Goal: Browse casually

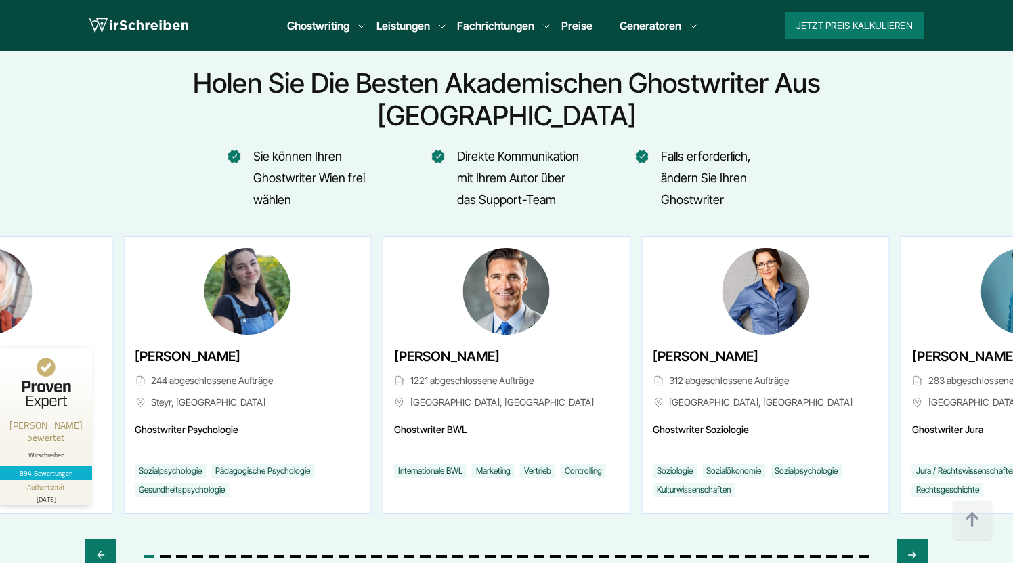
scroll to position [5067, 0]
click at [905, 538] on div "Next slide" at bounding box center [912, 554] width 32 height 32
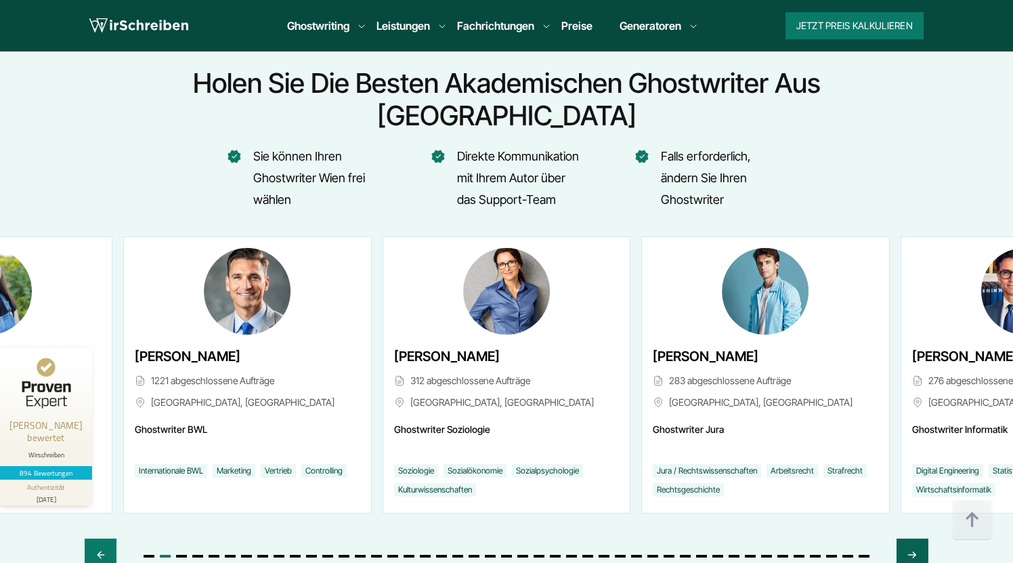
click at [905, 538] on div "Next slide" at bounding box center [912, 554] width 32 height 32
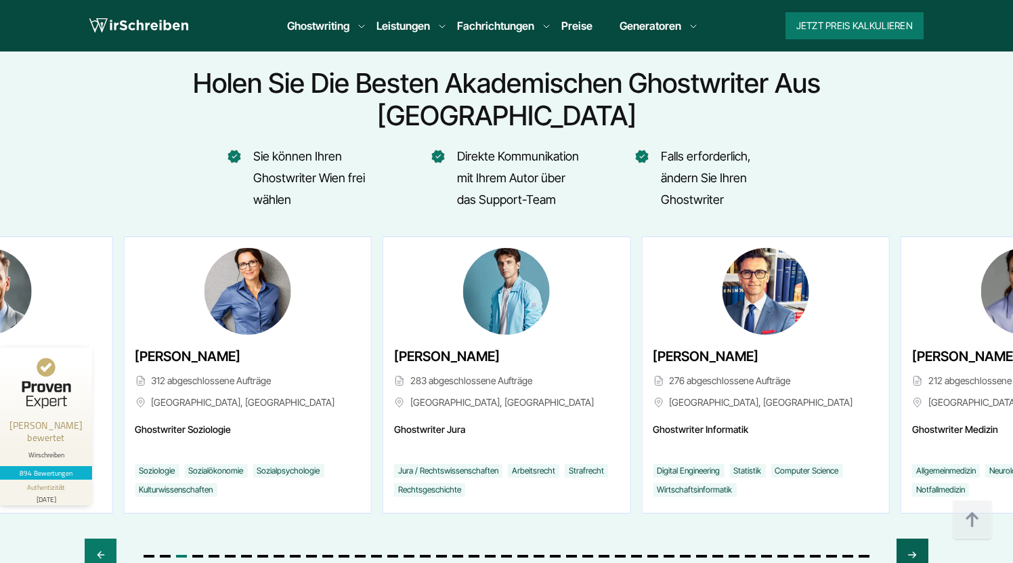
click at [905, 538] on div "Next slide" at bounding box center [912, 554] width 32 height 32
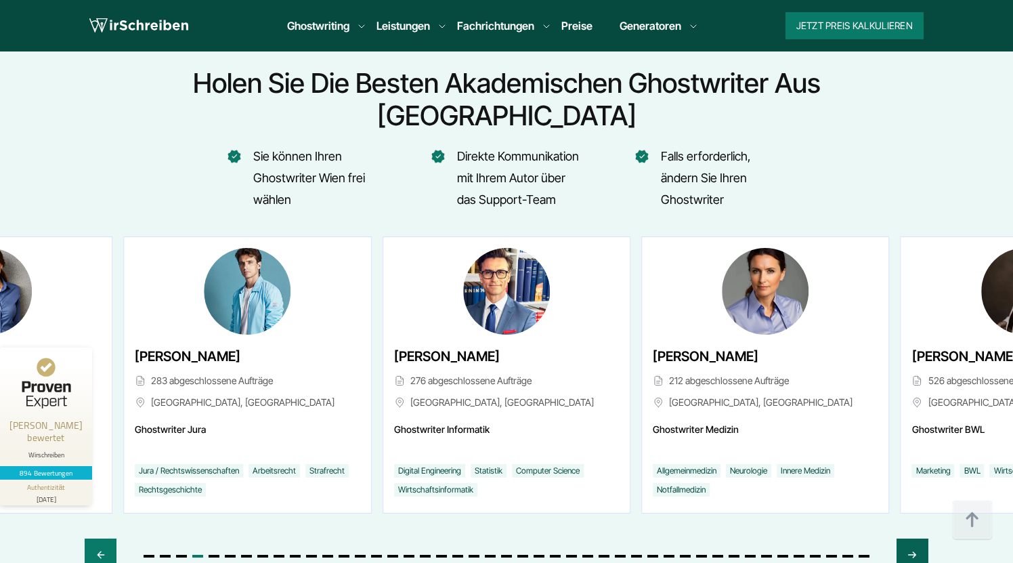
click at [905, 538] on div "Next slide" at bounding box center [912, 554] width 32 height 32
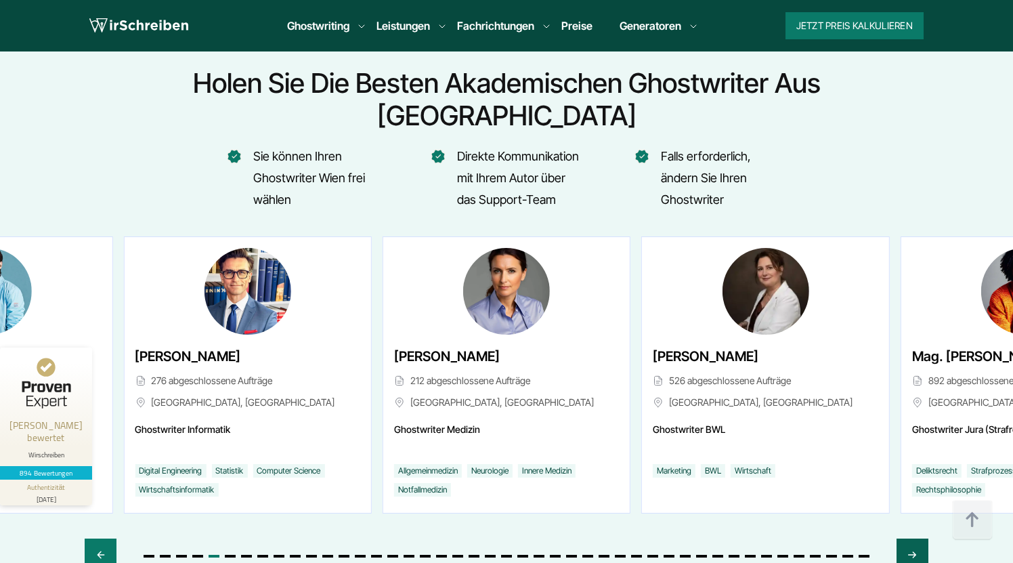
click at [905, 538] on div "Next slide" at bounding box center [912, 554] width 32 height 32
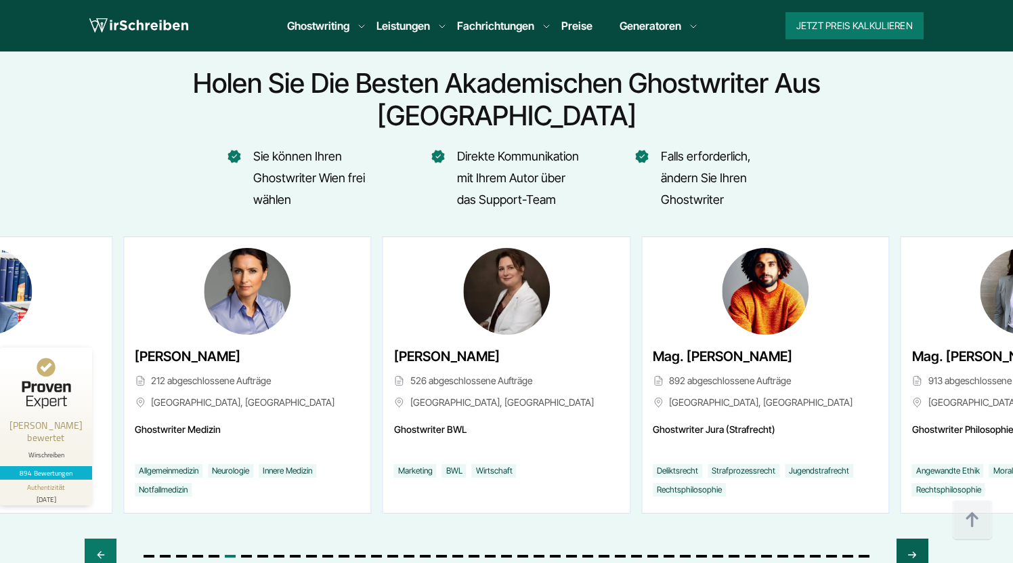
click at [905, 538] on div "Next slide" at bounding box center [912, 554] width 32 height 32
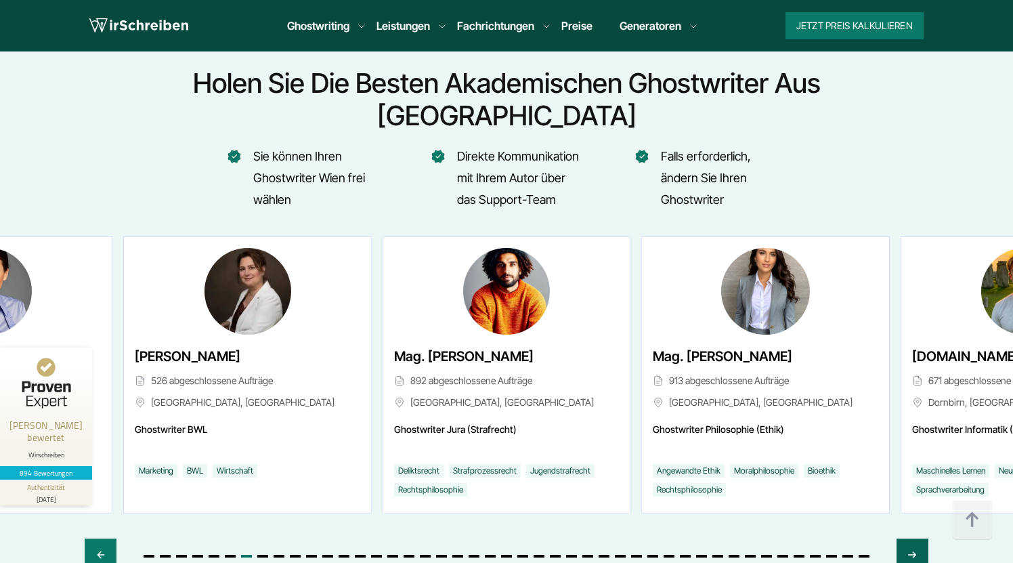
click at [905, 538] on div "Next slide" at bounding box center [912, 554] width 32 height 32
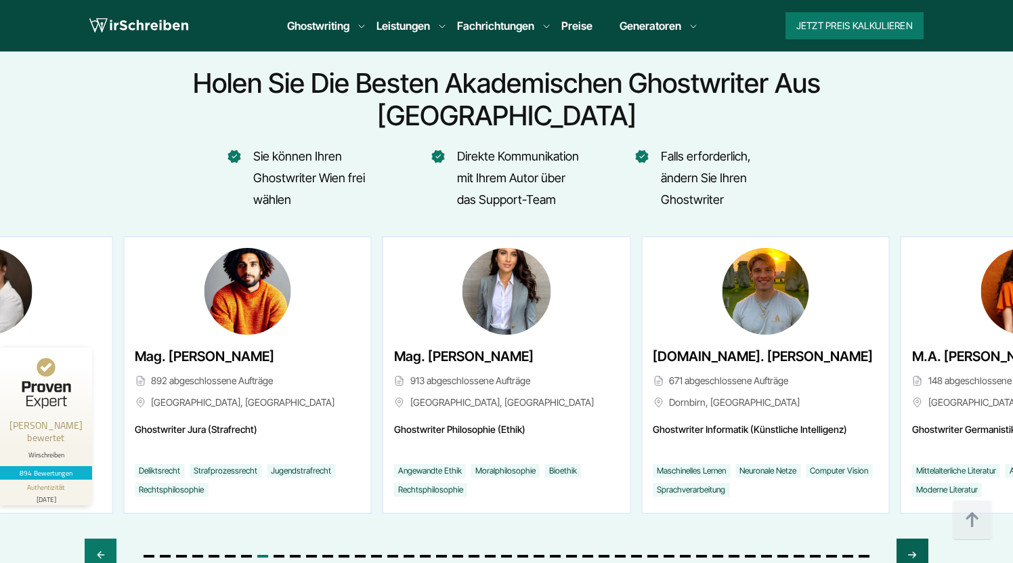
click at [909, 538] on icon "Next slide" at bounding box center [912, 554] width 11 height 32
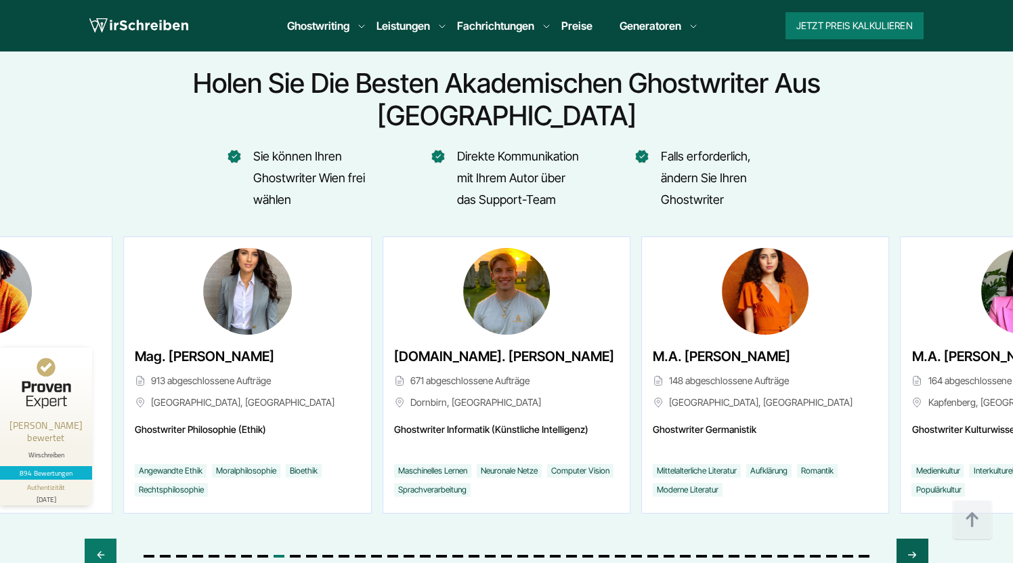
click at [909, 538] on icon "Next slide" at bounding box center [912, 554] width 11 height 32
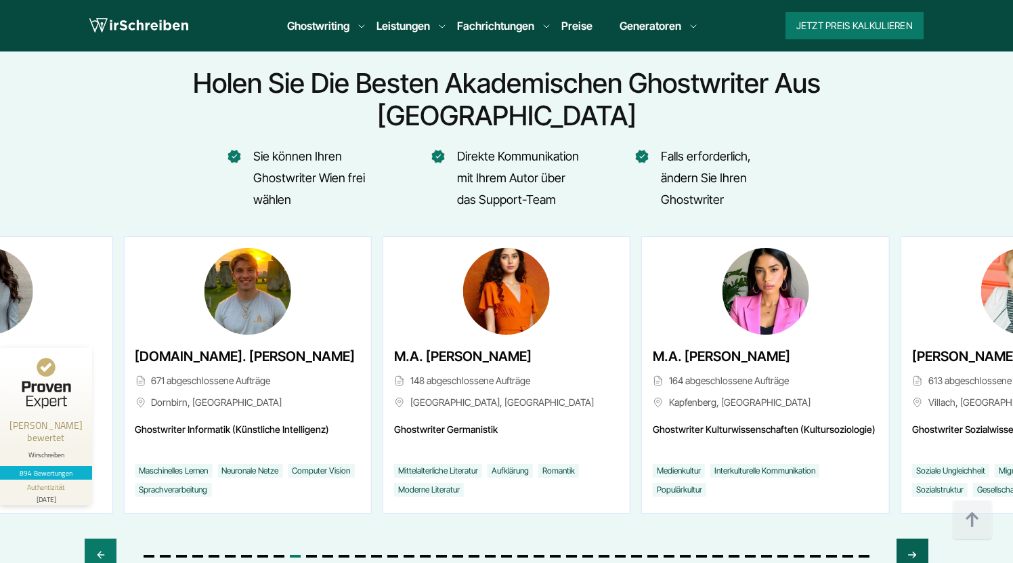
click at [909, 538] on icon "Next slide" at bounding box center [912, 554] width 11 height 32
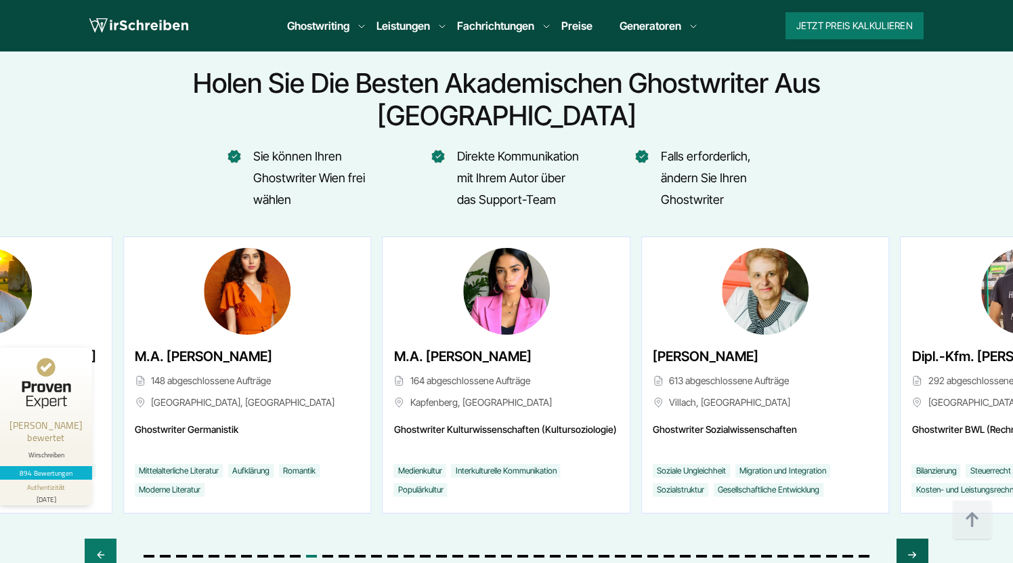
click at [909, 538] on icon "Next slide" at bounding box center [912, 554] width 11 height 32
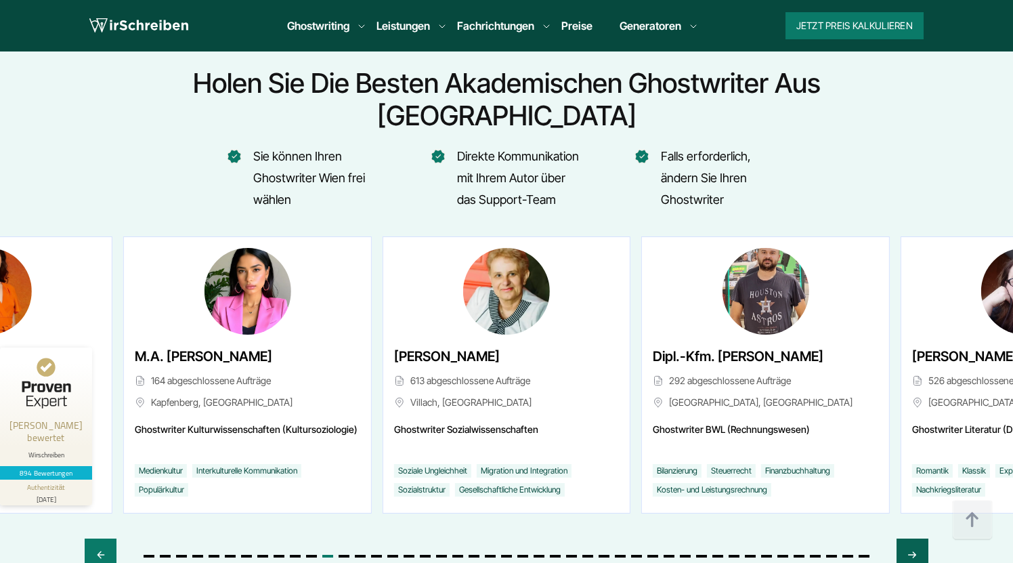
click at [914, 538] on icon "Next slide" at bounding box center [912, 554] width 11 height 32
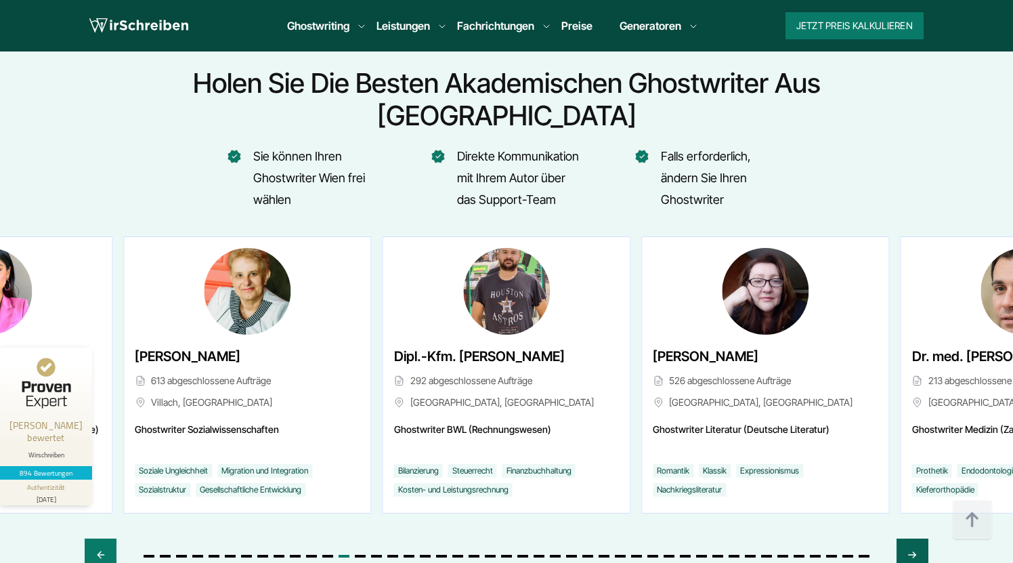
click at [914, 538] on icon "Next slide" at bounding box center [912, 554] width 11 height 32
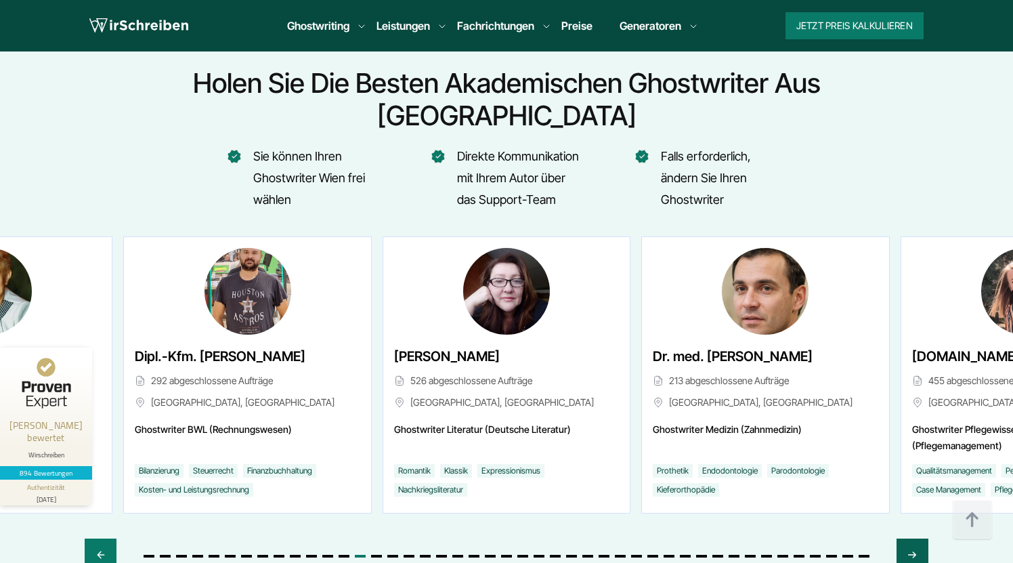
click at [914, 538] on icon "Next slide" at bounding box center [912, 554] width 11 height 32
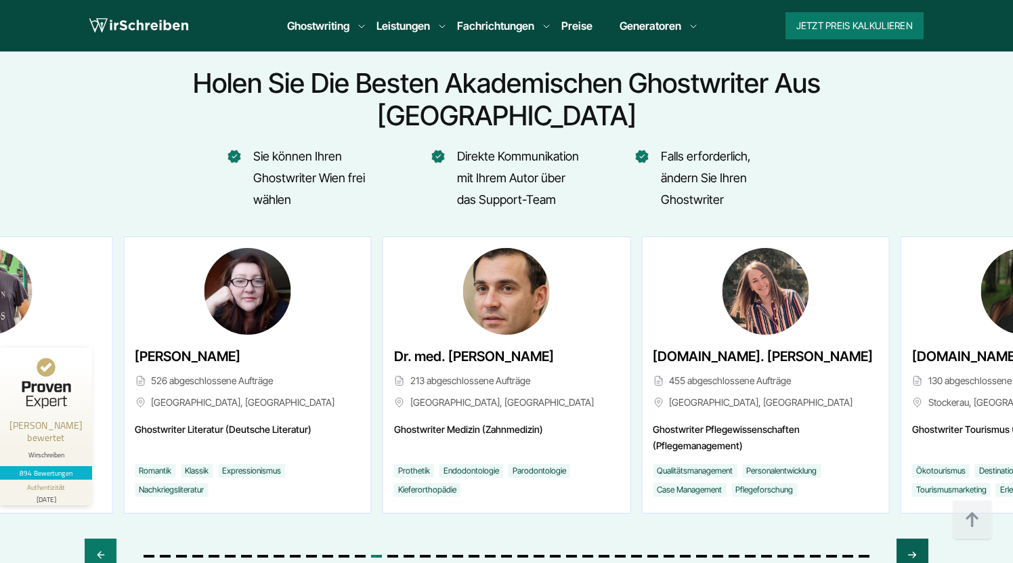
click at [914, 538] on icon "Next slide" at bounding box center [912, 554] width 11 height 32
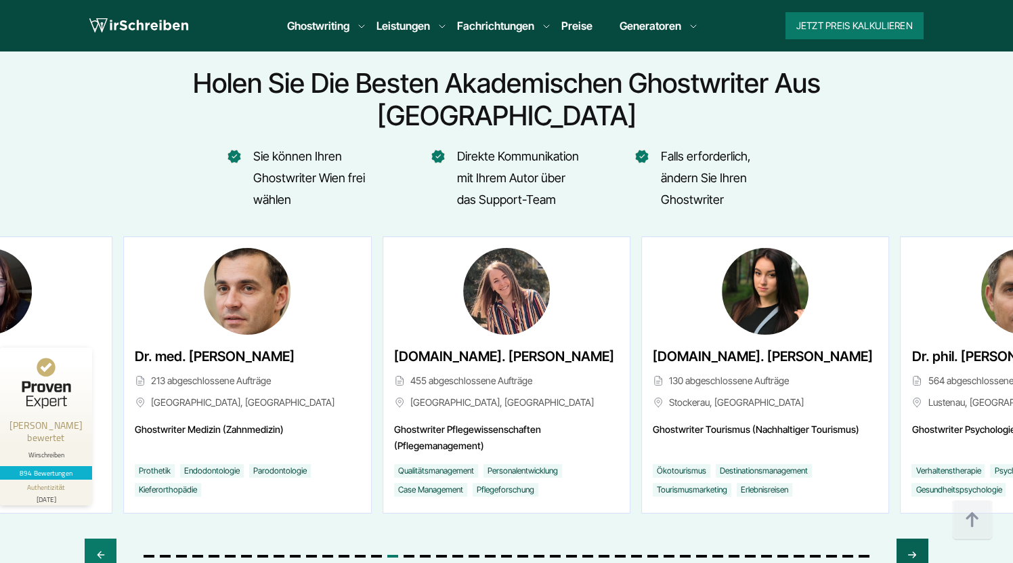
click at [914, 538] on icon "Next slide" at bounding box center [912, 554] width 11 height 32
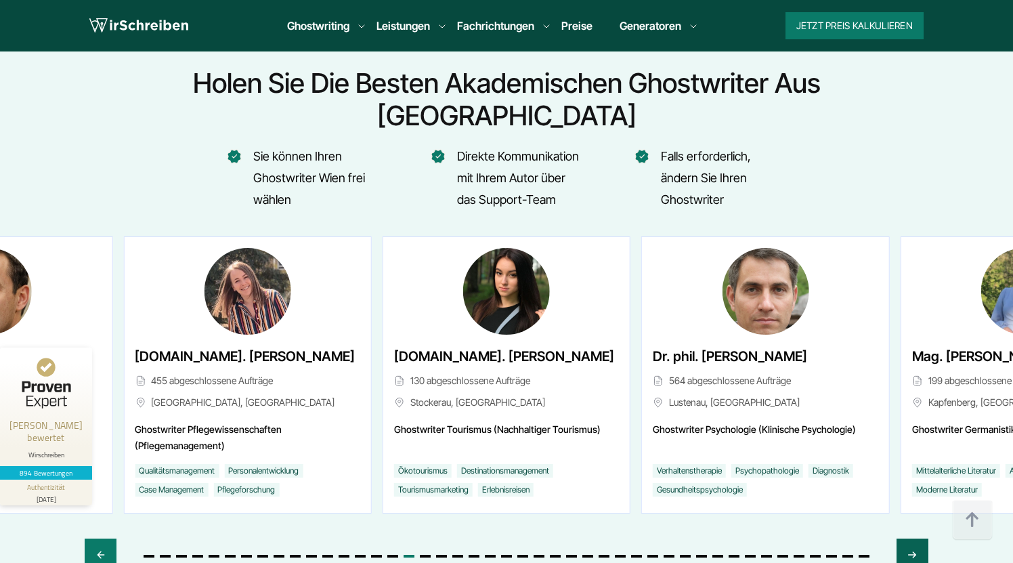
click at [914, 538] on icon "Next slide" at bounding box center [912, 554] width 11 height 32
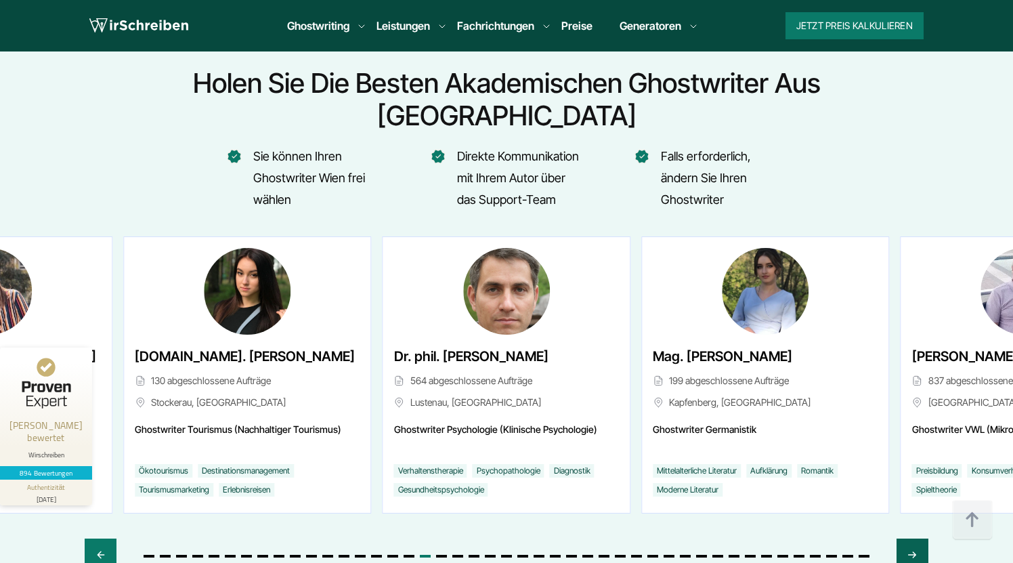
click at [914, 538] on icon "Next slide" at bounding box center [912, 554] width 11 height 32
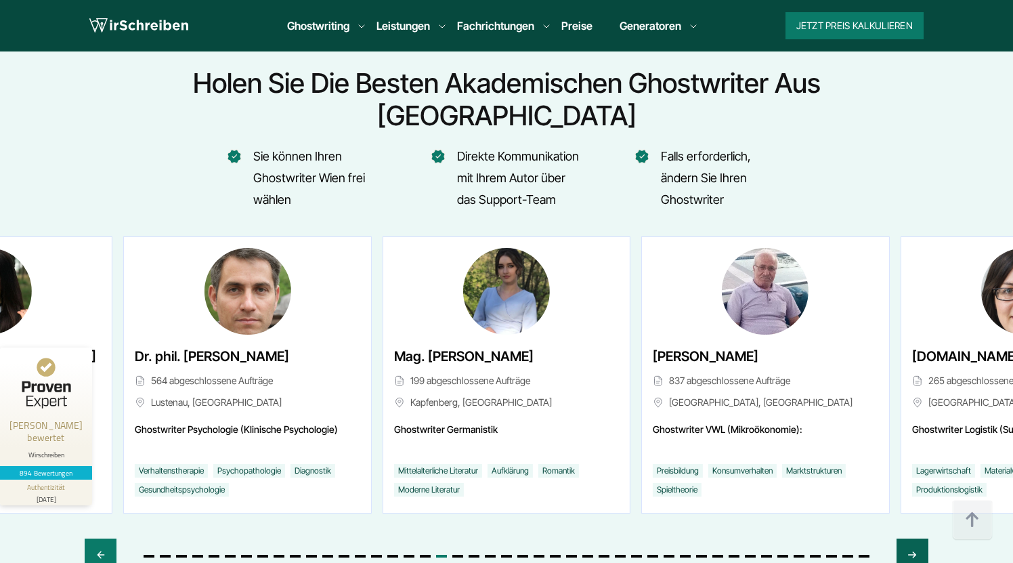
click at [914, 538] on icon "Next slide" at bounding box center [912, 554] width 11 height 32
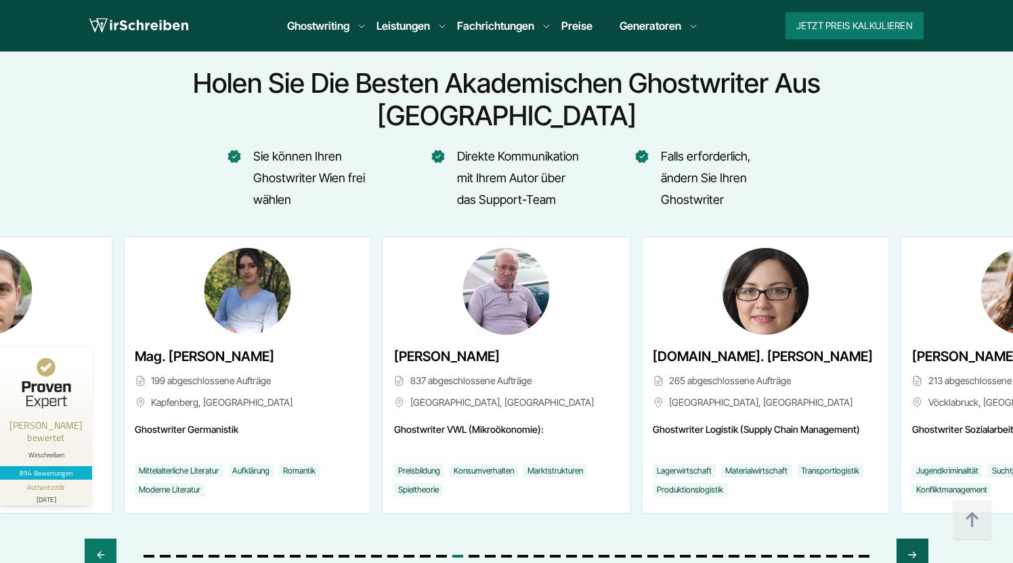
click at [914, 538] on icon "Next slide" at bounding box center [912, 554] width 11 height 32
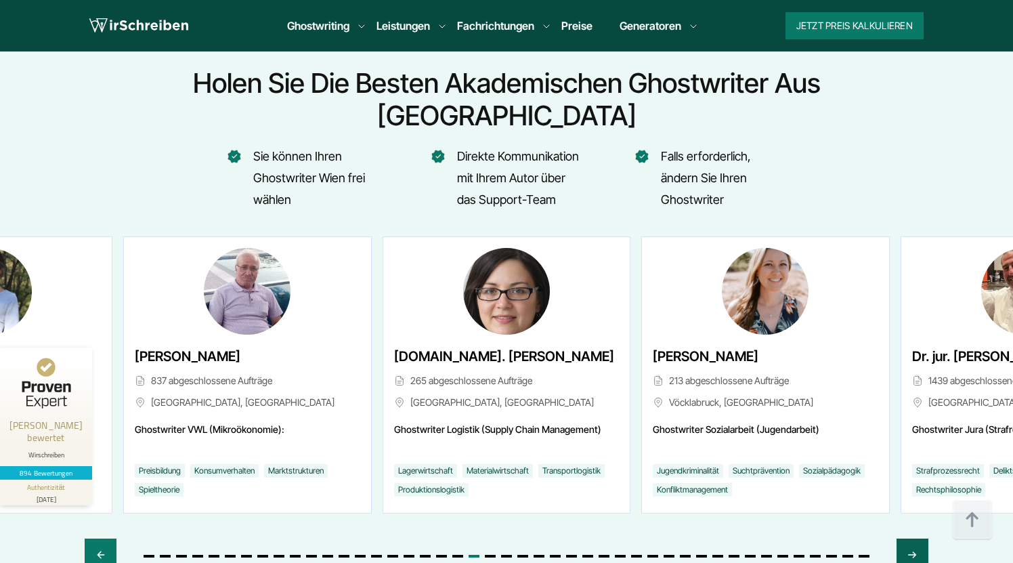
click at [914, 538] on icon "Next slide" at bounding box center [912, 554] width 11 height 32
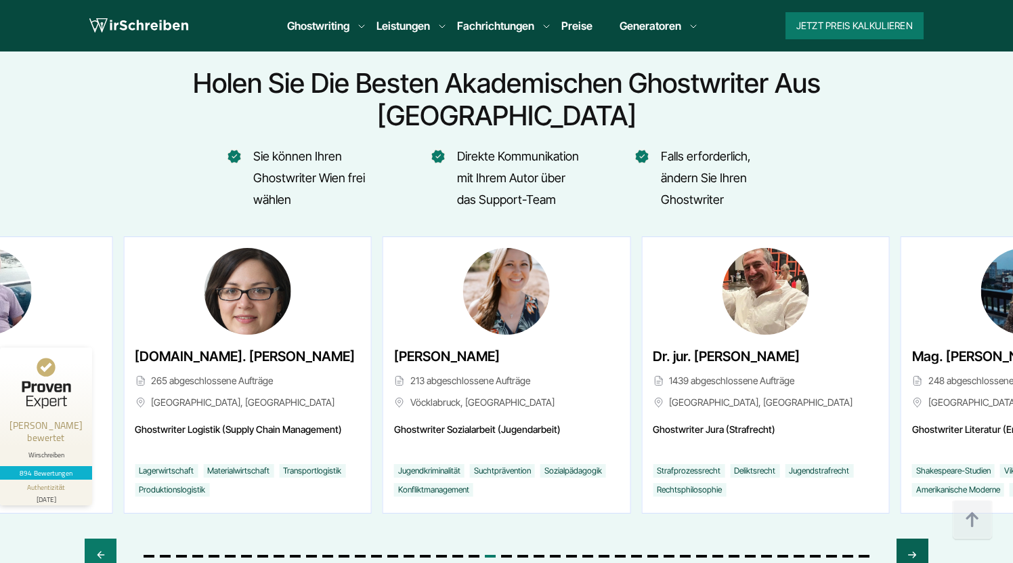
click at [914, 538] on icon "Next slide" at bounding box center [912, 554] width 11 height 32
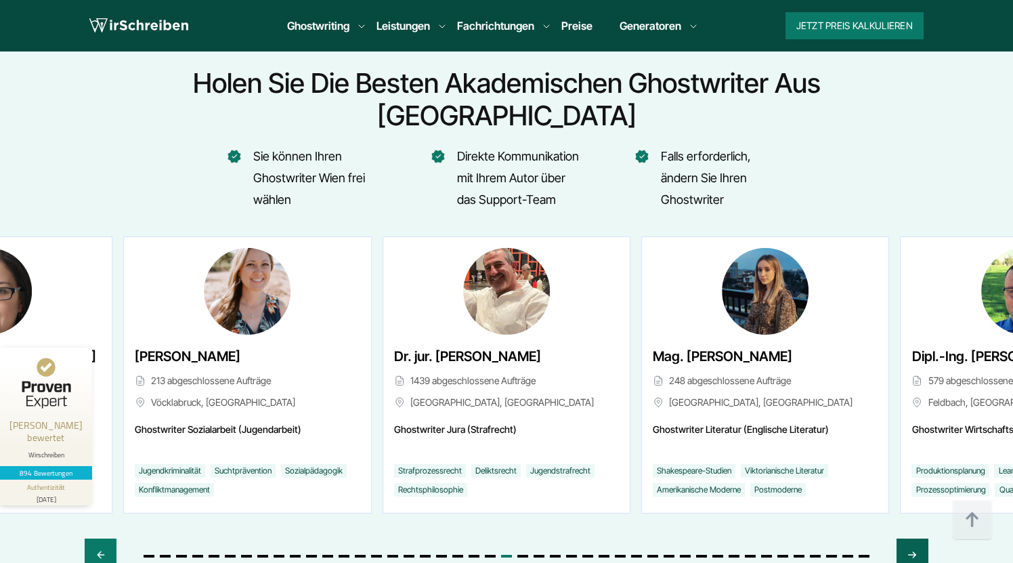
click at [914, 538] on icon "Next slide" at bounding box center [912, 554] width 11 height 32
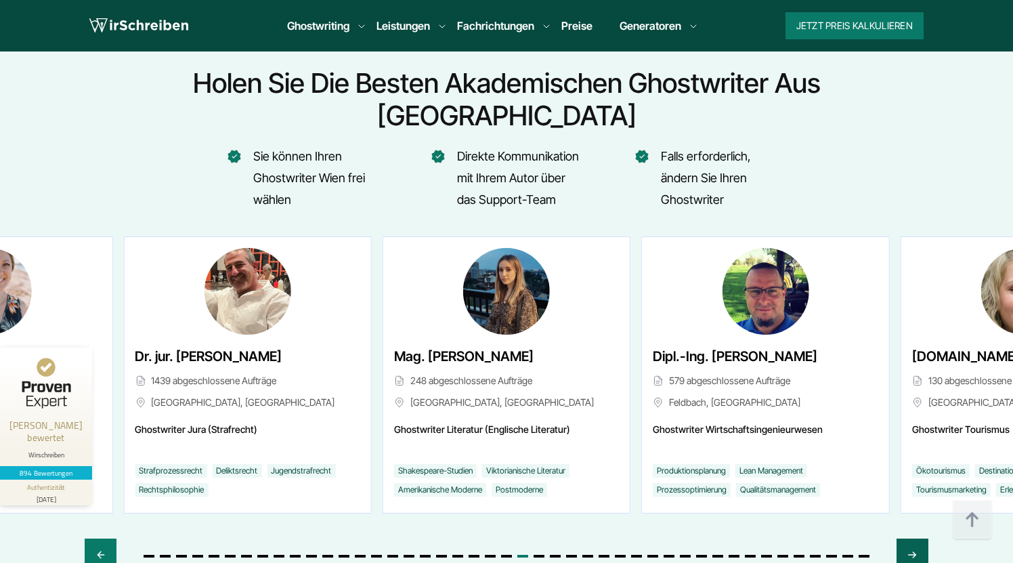
click at [914, 538] on icon "Next slide" at bounding box center [912, 554] width 11 height 32
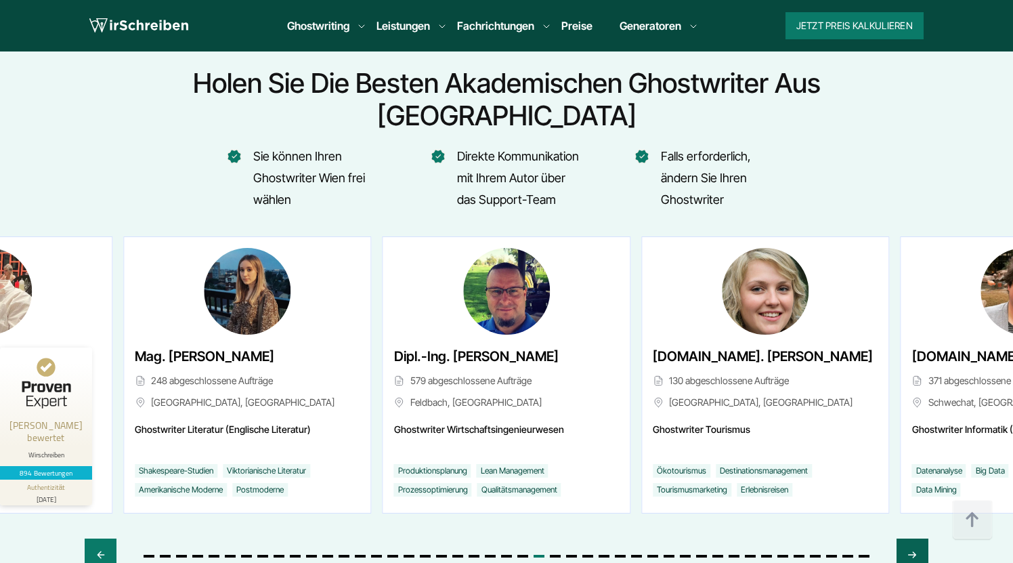
click at [914, 538] on icon "Next slide" at bounding box center [912, 554] width 11 height 32
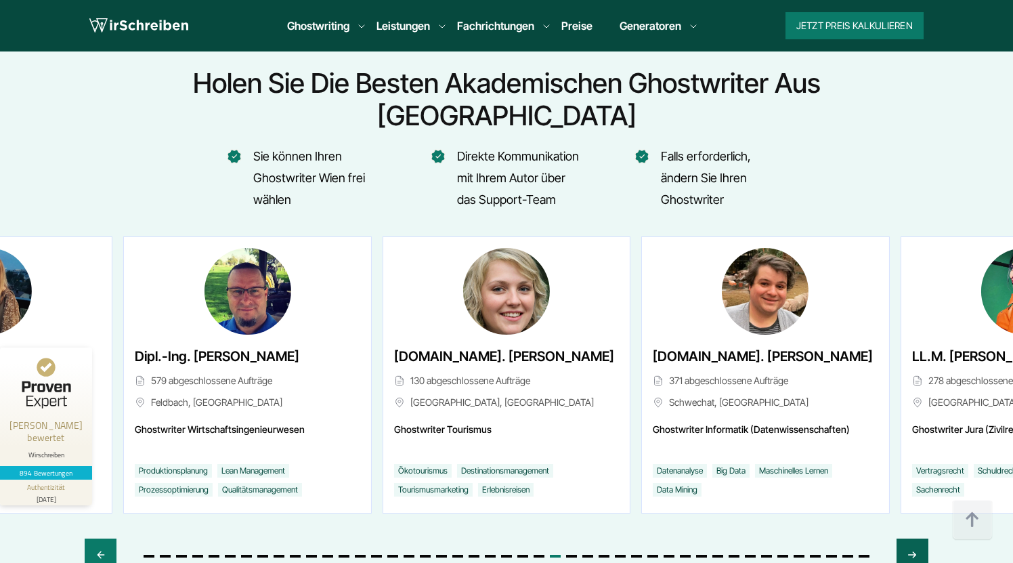
click at [914, 538] on icon "Next slide" at bounding box center [912, 554] width 11 height 32
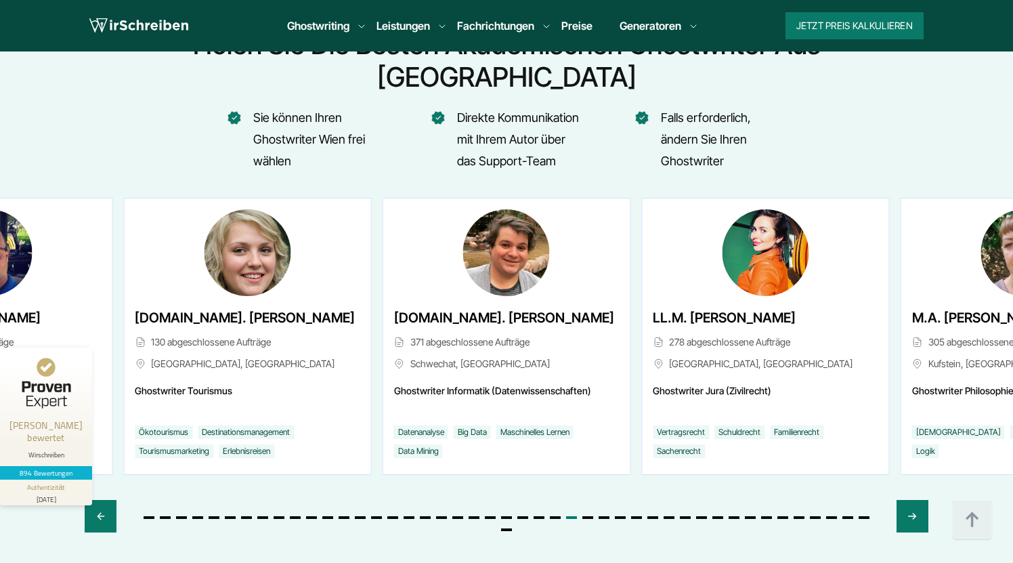
scroll to position [5112, 0]
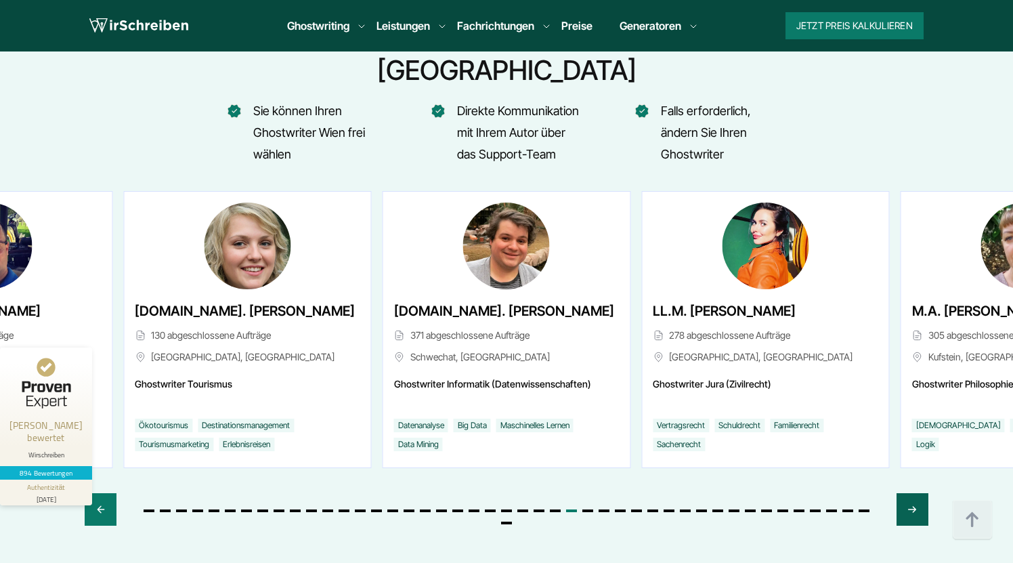
click at [911, 493] on icon "Next slide" at bounding box center [912, 509] width 11 height 32
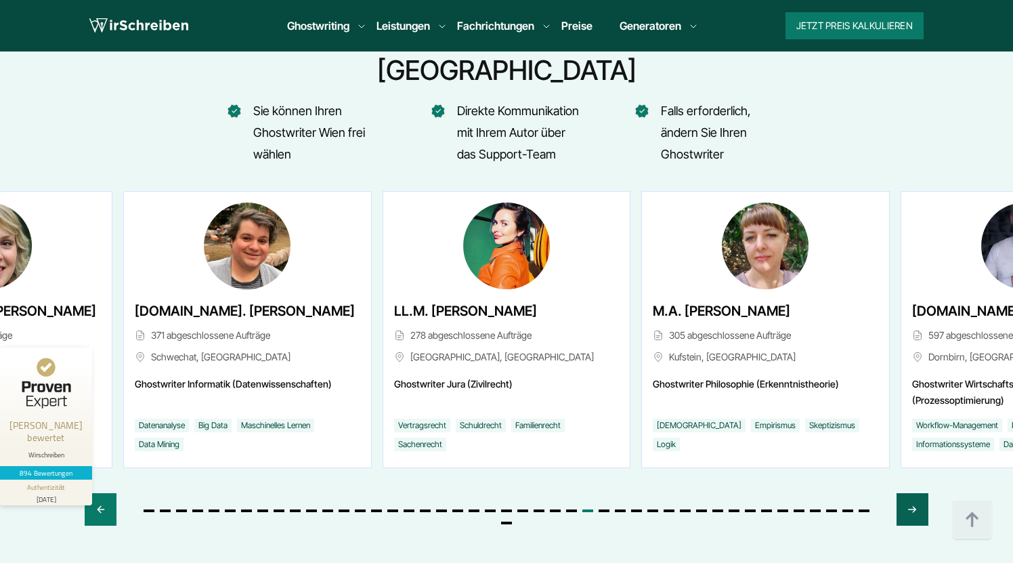
click at [911, 493] on icon "Next slide" at bounding box center [912, 509] width 11 height 32
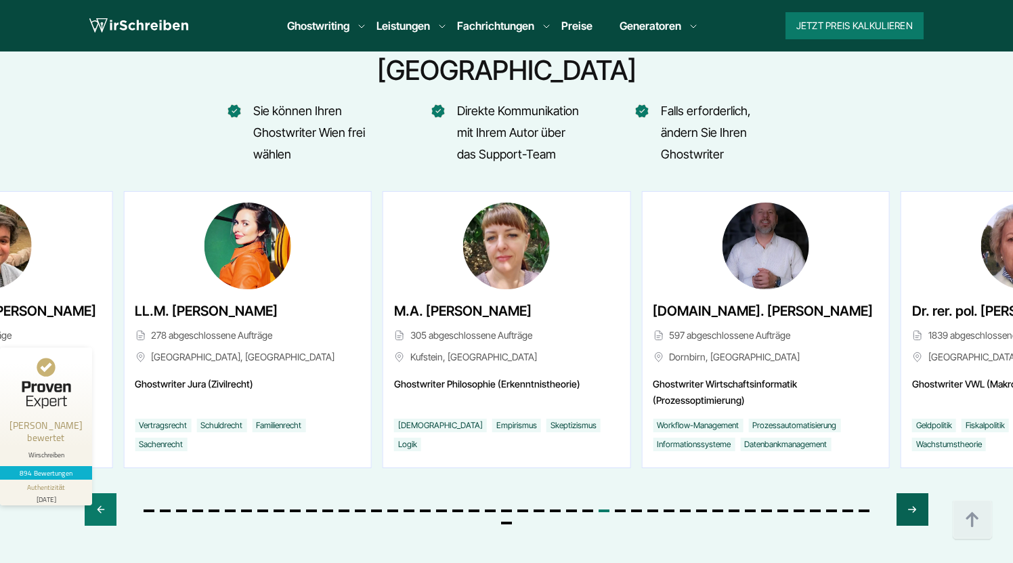
click at [911, 493] on icon "Next slide" at bounding box center [912, 509] width 11 height 32
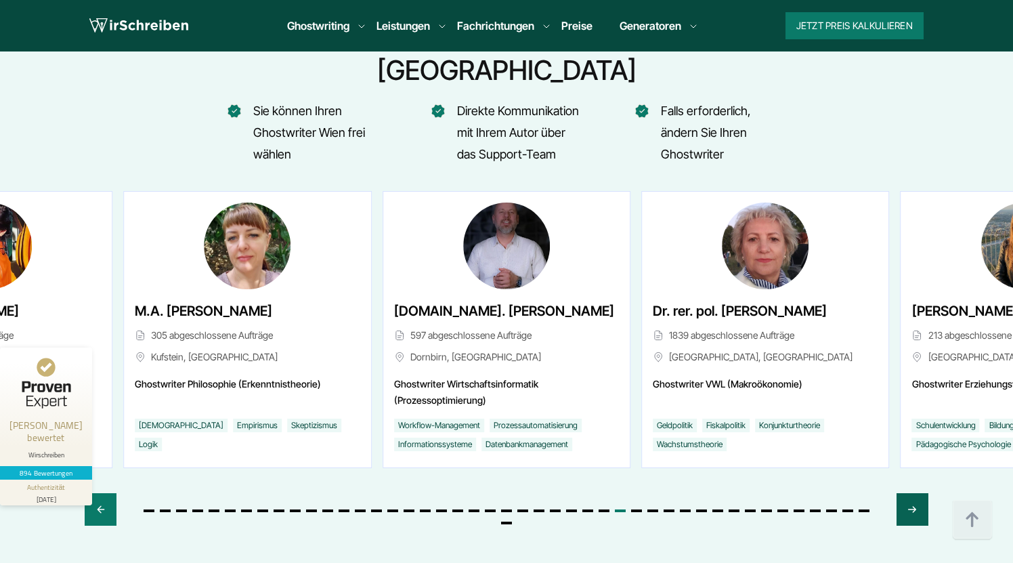
click at [911, 493] on icon "Next slide" at bounding box center [912, 509] width 11 height 32
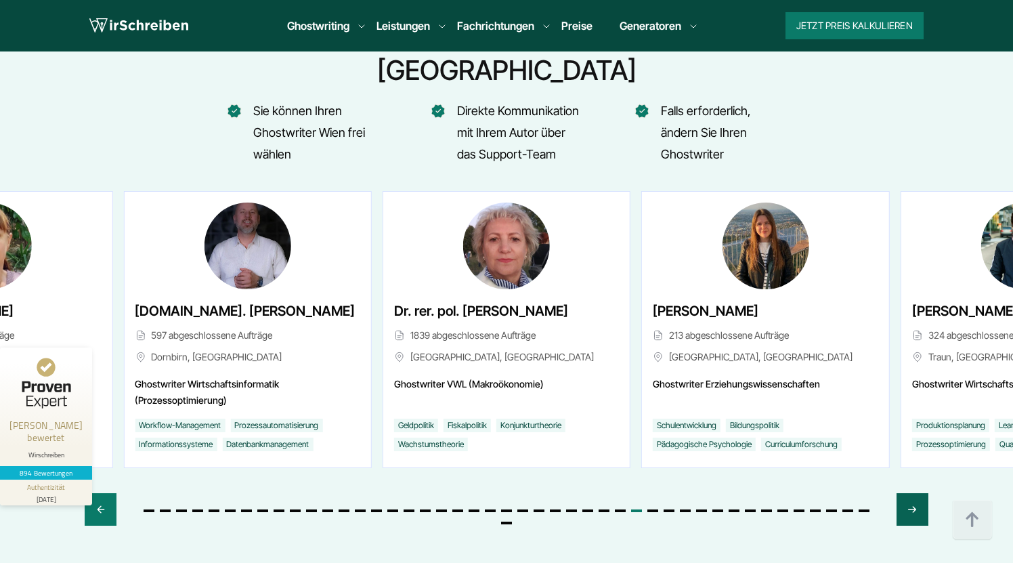
click at [911, 493] on icon "Next slide" at bounding box center [912, 509] width 11 height 32
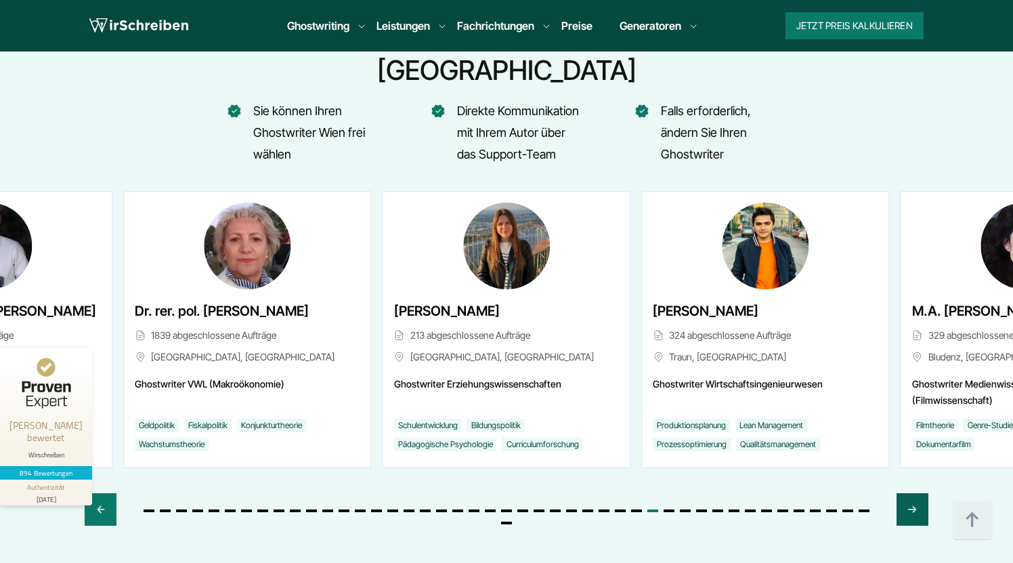
click at [911, 493] on icon "Next slide" at bounding box center [912, 509] width 11 height 32
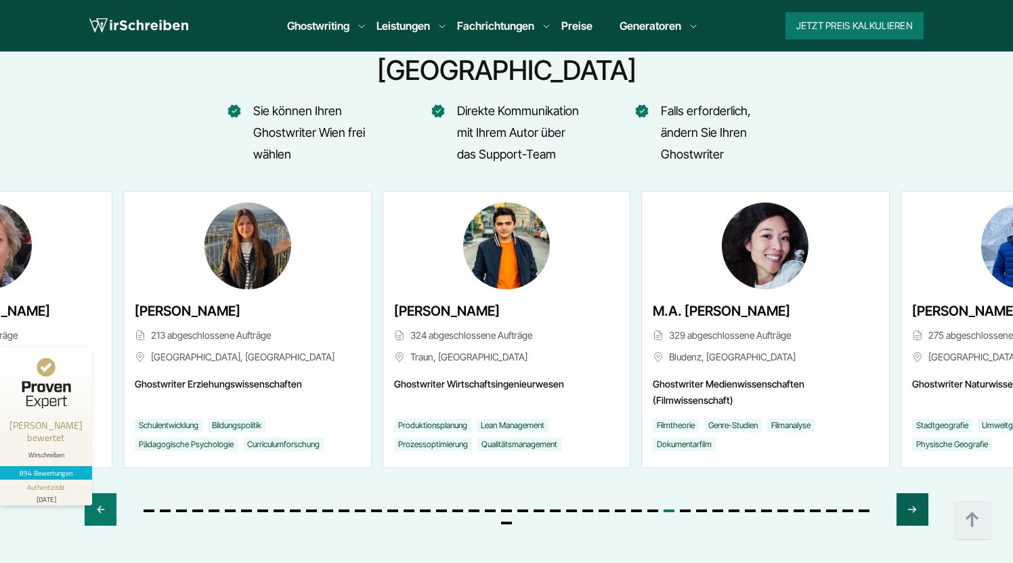
click at [911, 493] on icon "Next slide" at bounding box center [912, 509] width 11 height 32
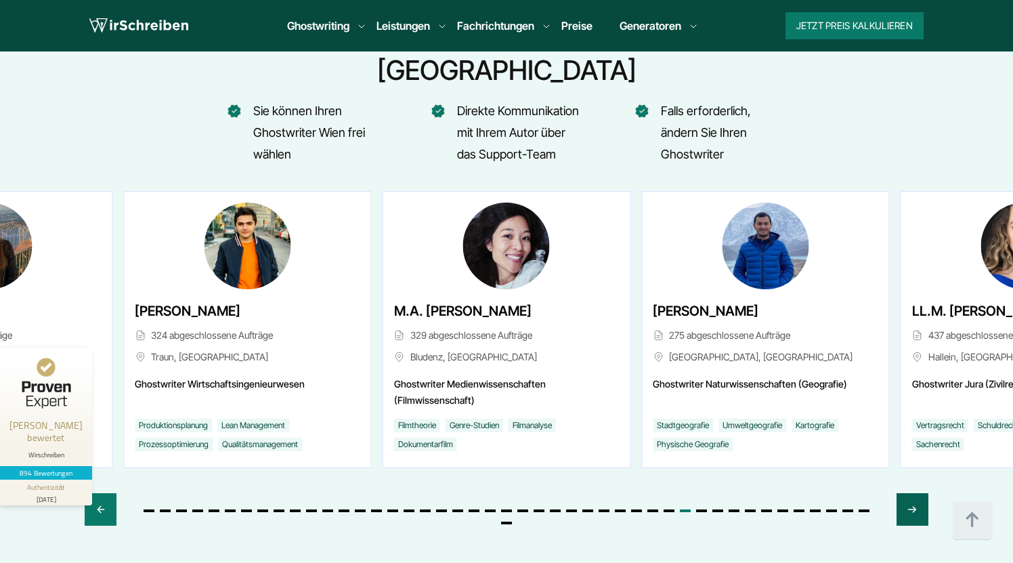
click at [911, 493] on icon "Next slide" at bounding box center [912, 509] width 11 height 32
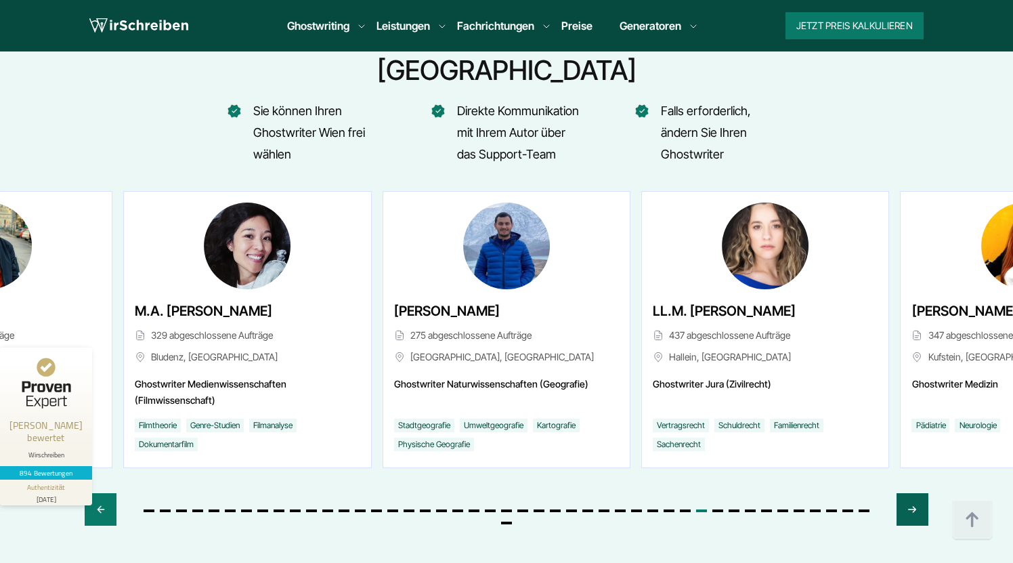
click at [911, 493] on icon "Next slide" at bounding box center [912, 509] width 11 height 32
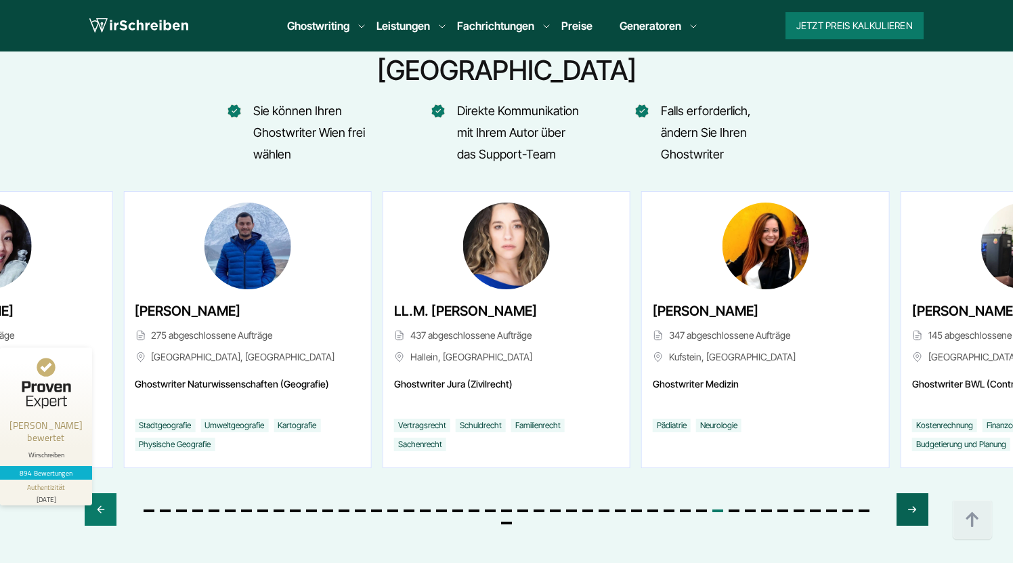
click at [911, 493] on icon "Next slide" at bounding box center [912, 509] width 11 height 32
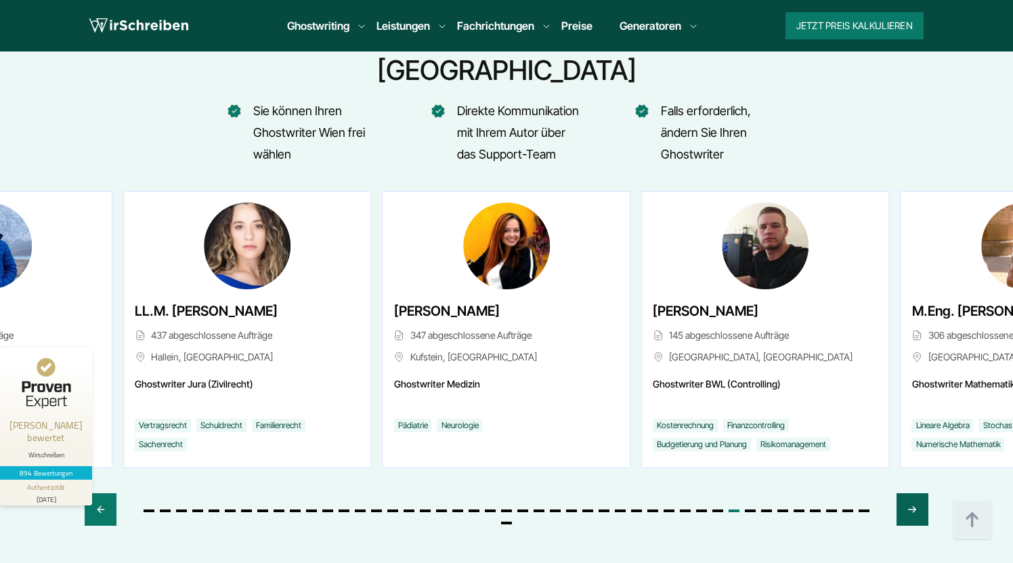
click at [911, 493] on icon "Next slide" at bounding box center [912, 509] width 11 height 32
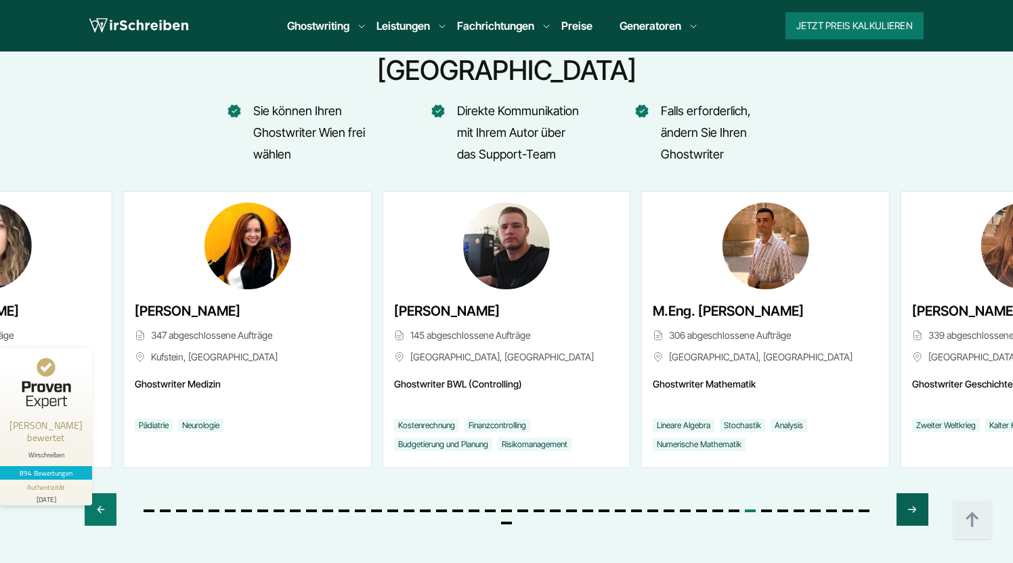
click at [911, 493] on icon "Next slide" at bounding box center [912, 509] width 11 height 32
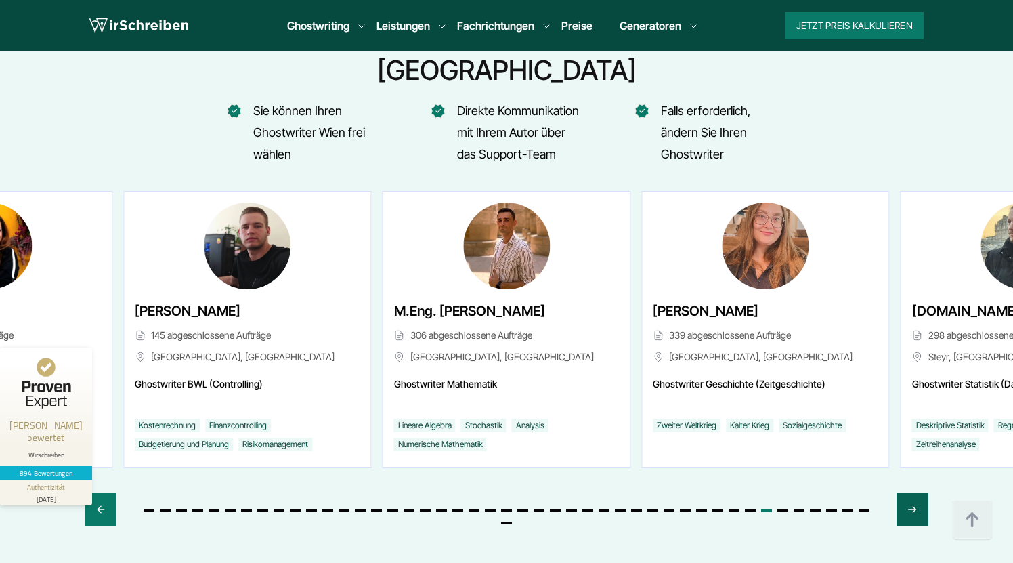
click at [911, 493] on icon "Next slide" at bounding box center [912, 509] width 11 height 32
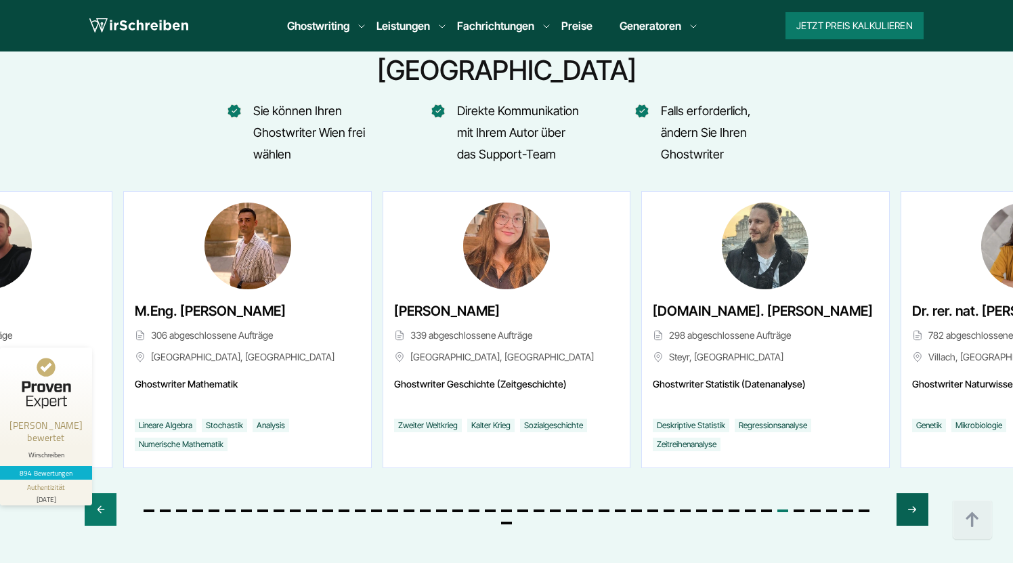
click at [911, 493] on icon "Next slide" at bounding box center [912, 509] width 11 height 32
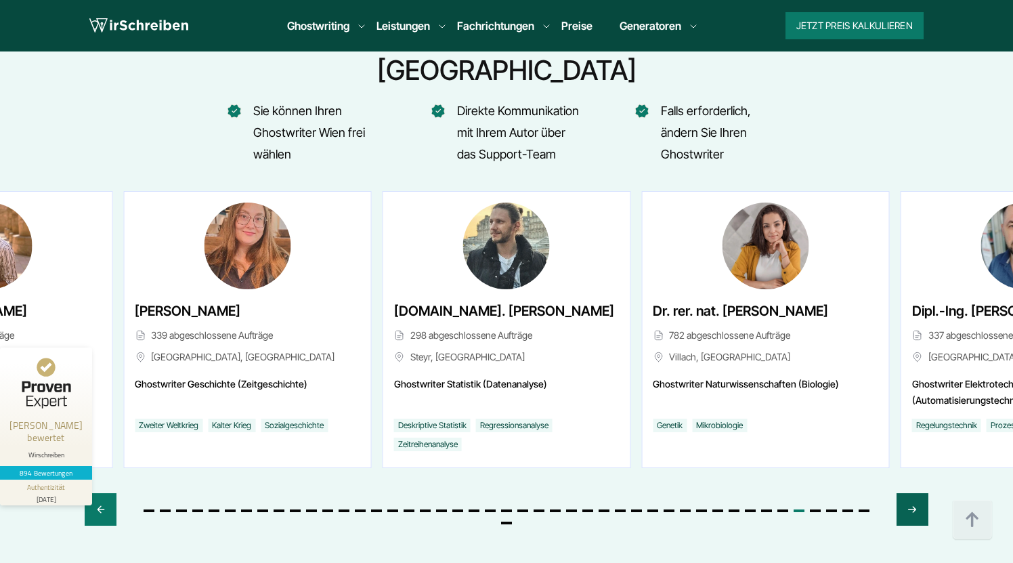
click at [911, 493] on icon "Next slide" at bounding box center [912, 509] width 11 height 32
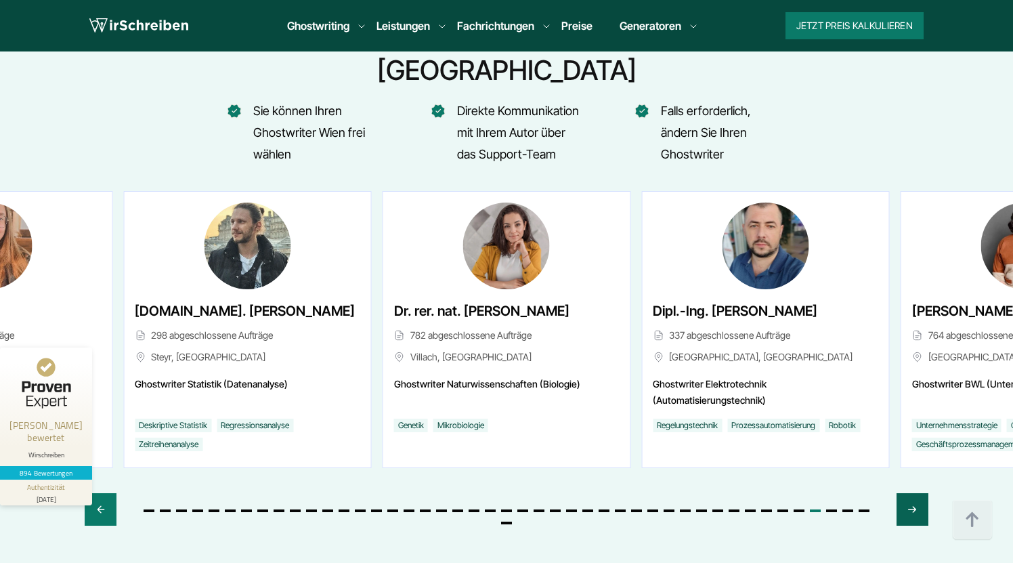
click at [911, 493] on icon "Next slide" at bounding box center [912, 509] width 11 height 32
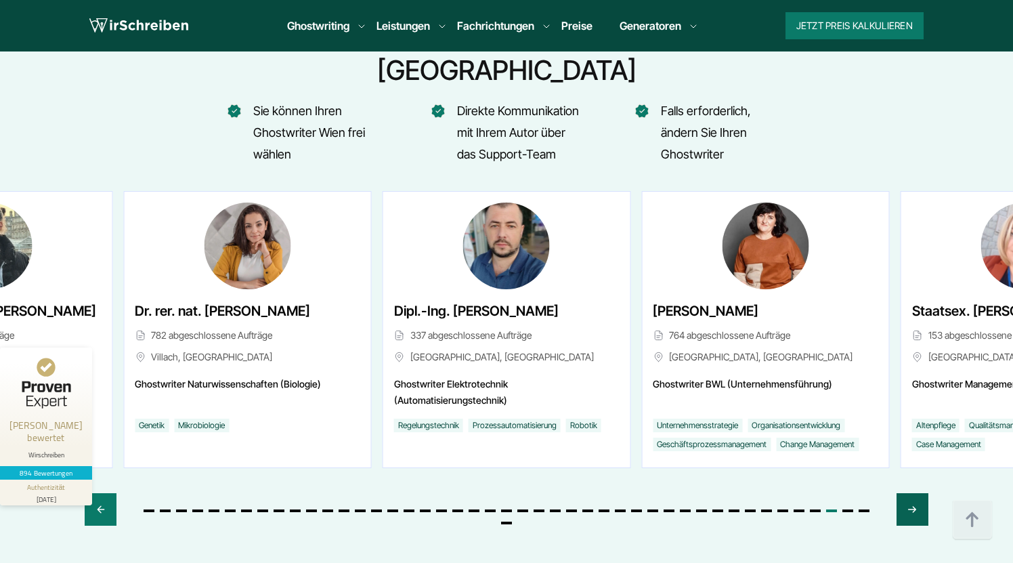
click at [911, 493] on icon "Next slide" at bounding box center [912, 509] width 11 height 32
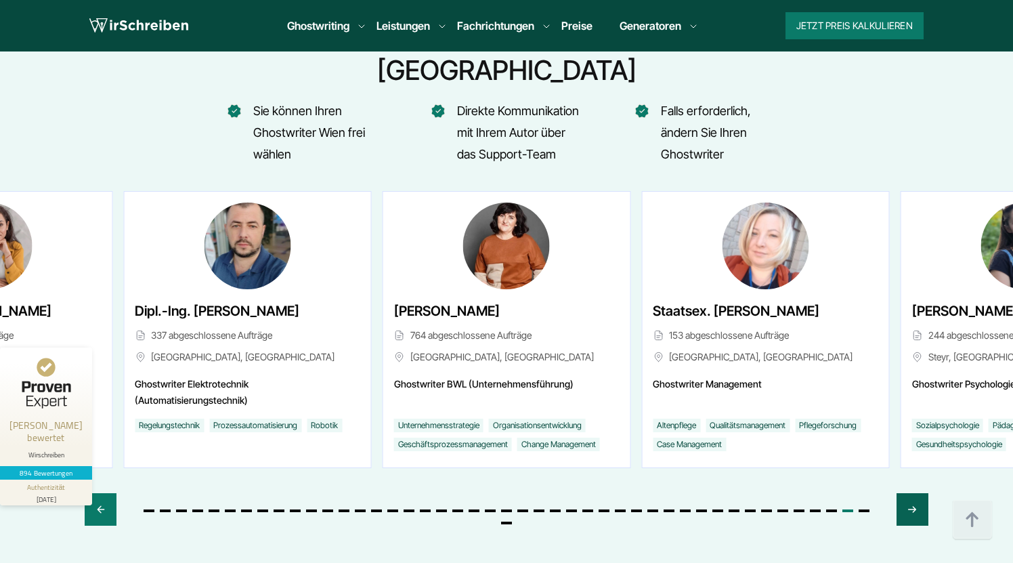
click at [911, 493] on icon "Next slide" at bounding box center [912, 509] width 11 height 32
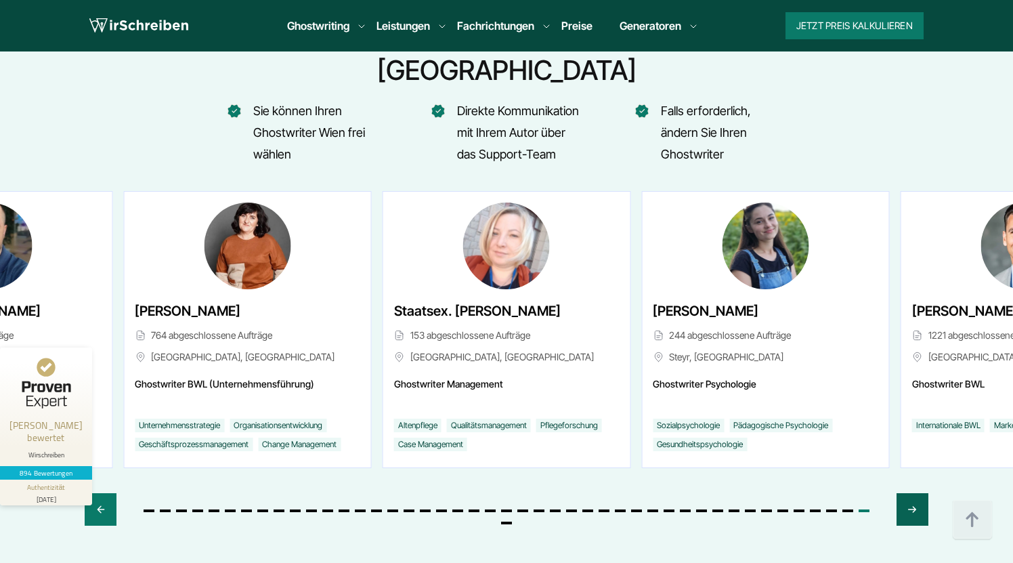
click at [911, 493] on icon "Next slide" at bounding box center [912, 509] width 11 height 32
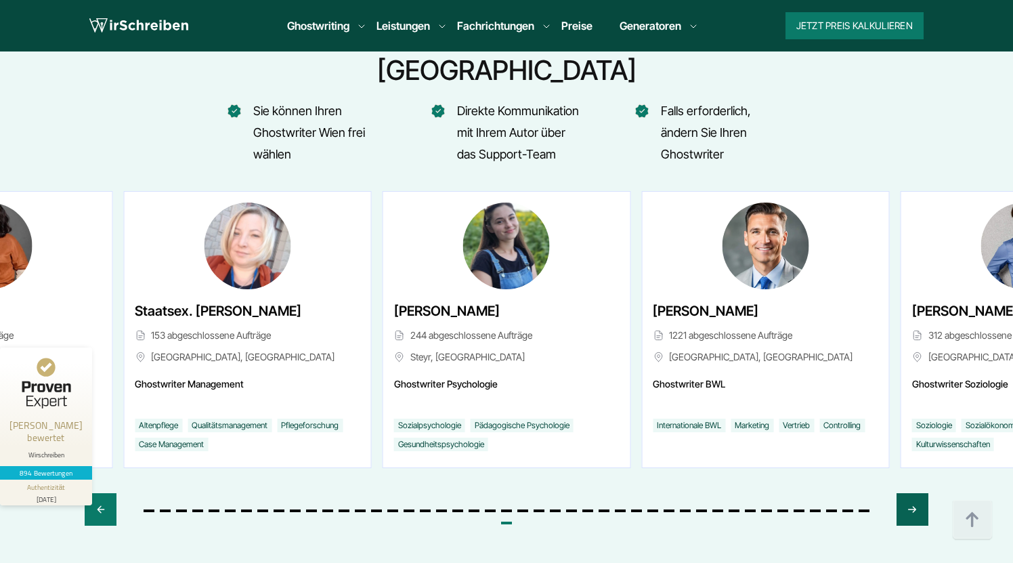
click at [911, 493] on icon "Next slide" at bounding box center [912, 509] width 11 height 32
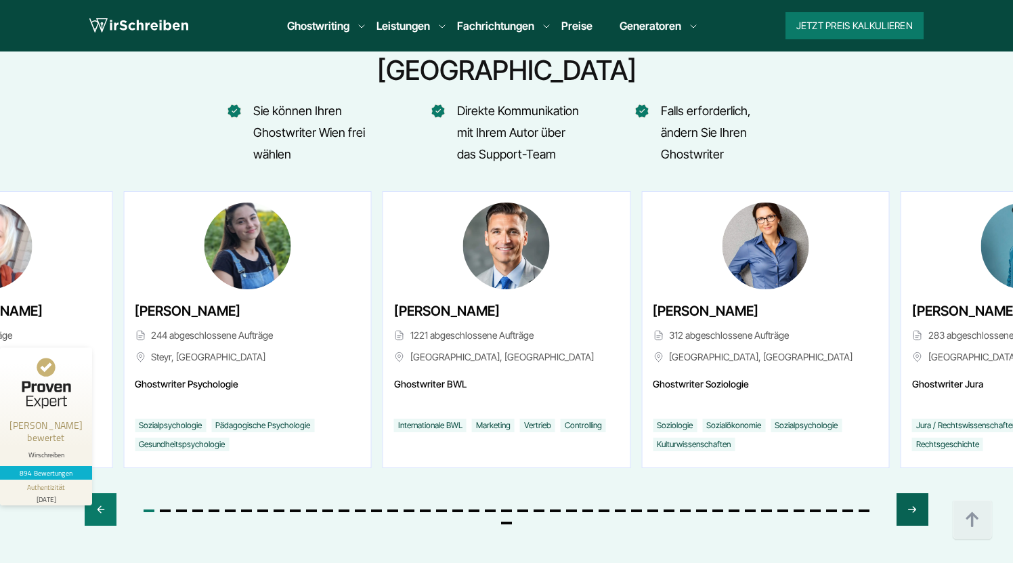
click at [911, 493] on icon "Next slide" at bounding box center [912, 509] width 11 height 32
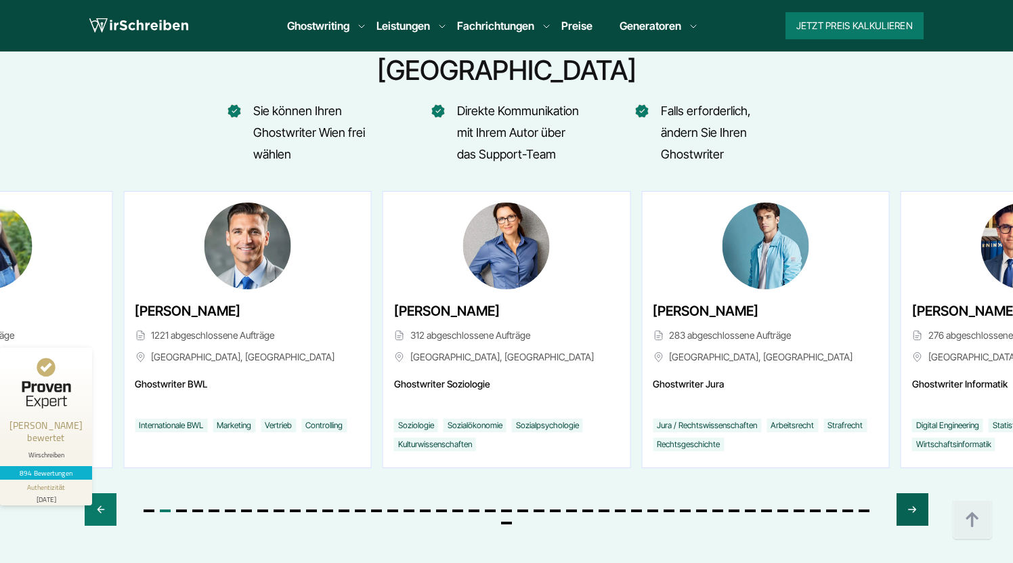
click at [911, 493] on icon "Next slide" at bounding box center [912, 509] width 11 height 32
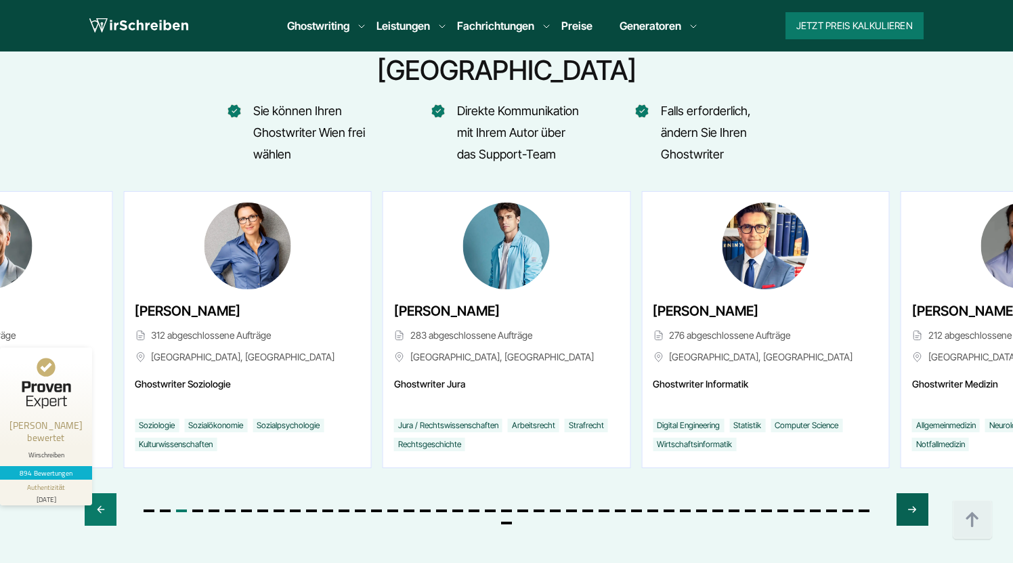
click at [911, 493] on icon "Next slide" at bounding box center [912, 509] width 11 height 32
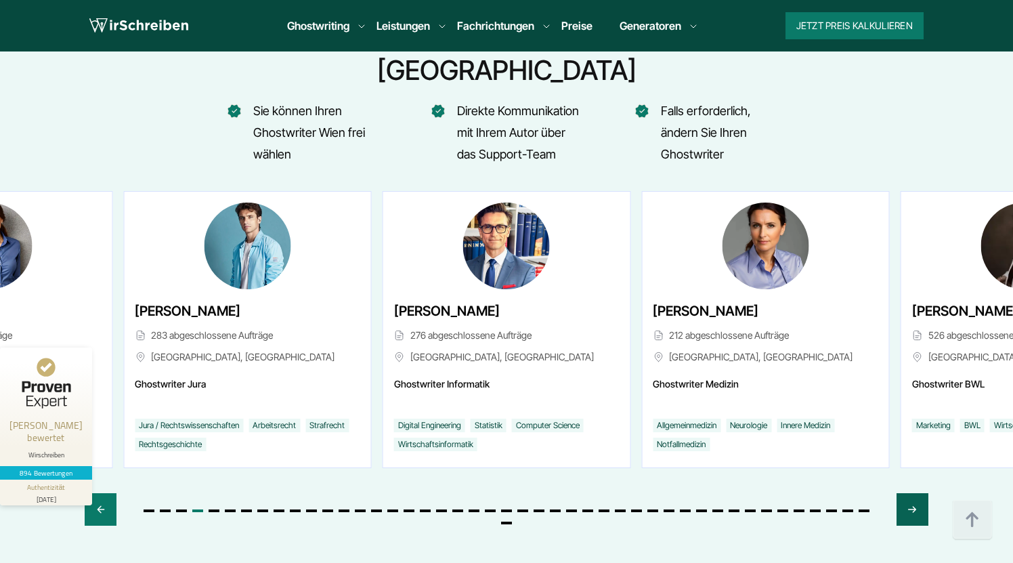
click at [910, 493] on icon "Next slide" at bounding box center [912, 509] width 11 height 32
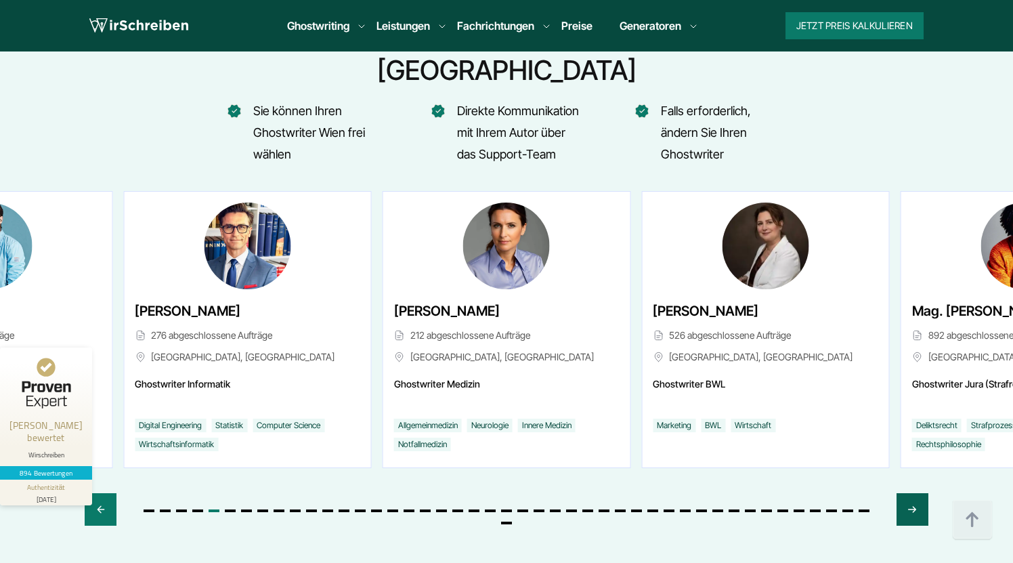
click at [910, 506] on icon "Next slide" at bounding box center [912, 508] width 7 height 5
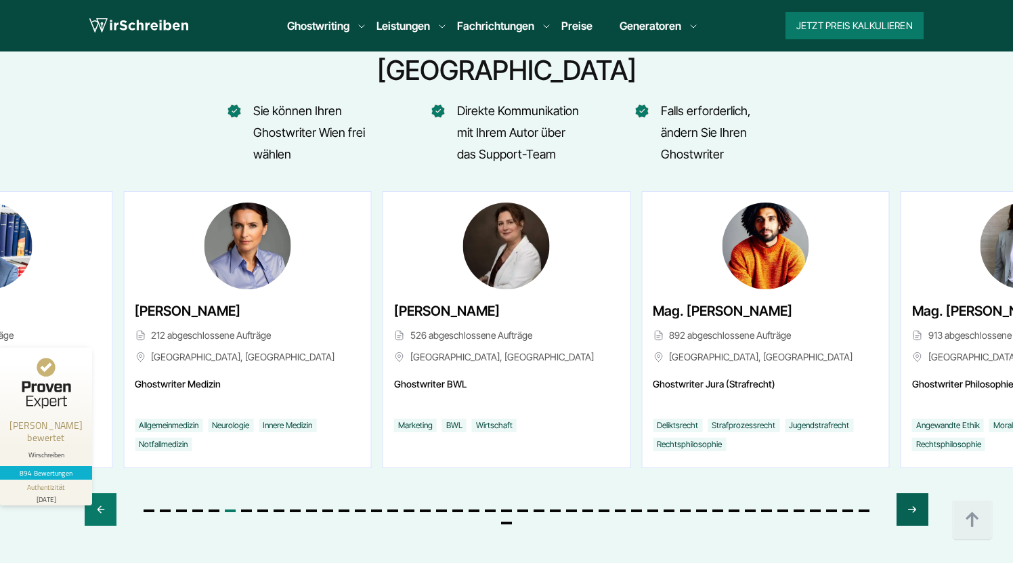
click at [910, 506] on icon "Next slide" at bounding box center [912, 508] width 7 height 5
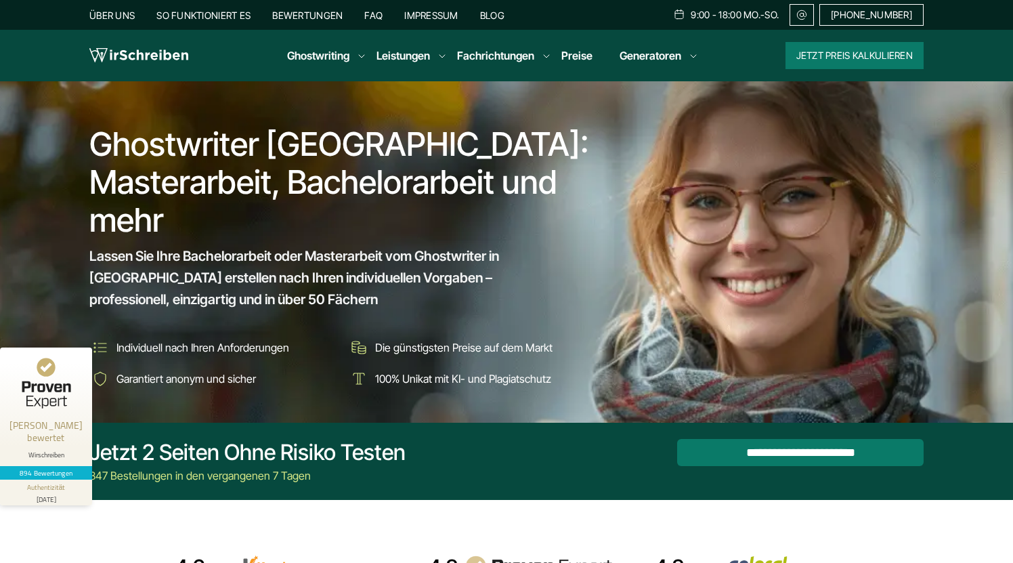
scroll to position [0, 0]
